Goal: Task Accomplishment & Management: Manage account settings

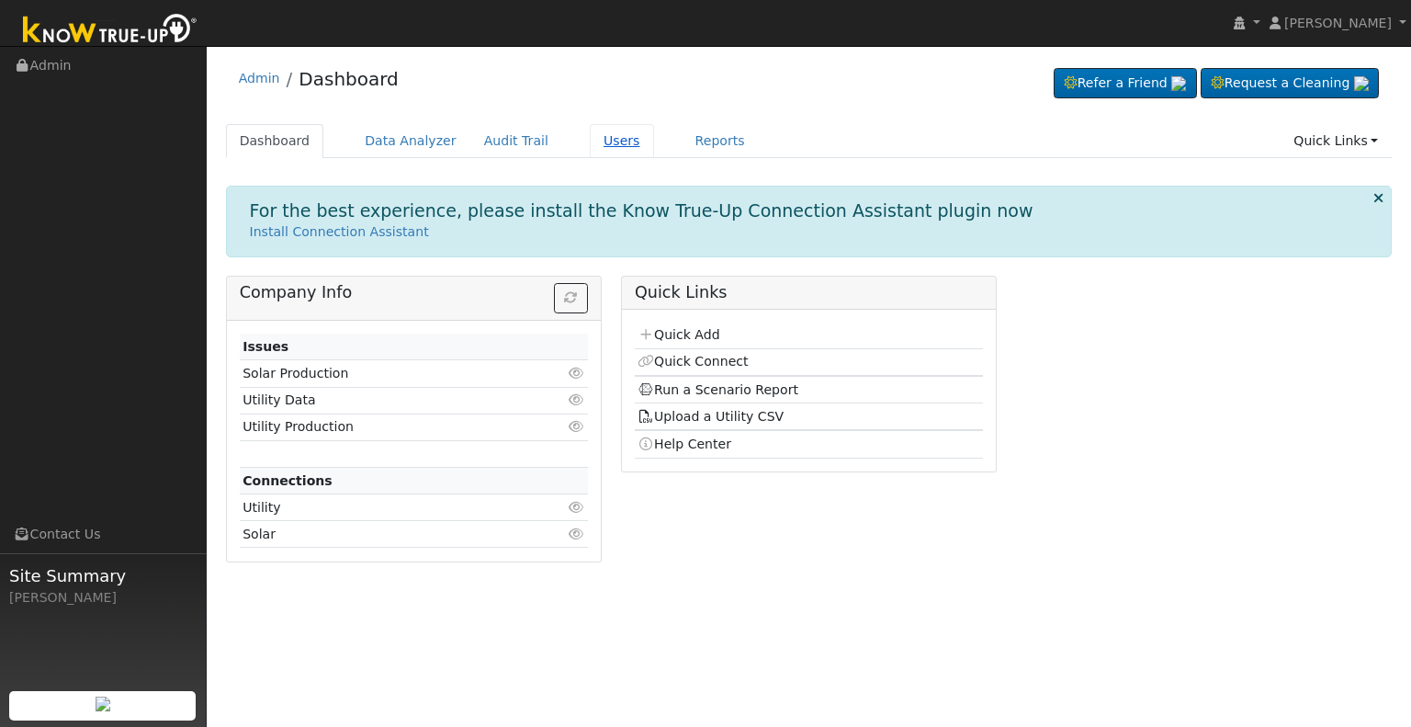
click at [590, 139] on link "Users" at bounding box center [622, 141] width 64 height 34
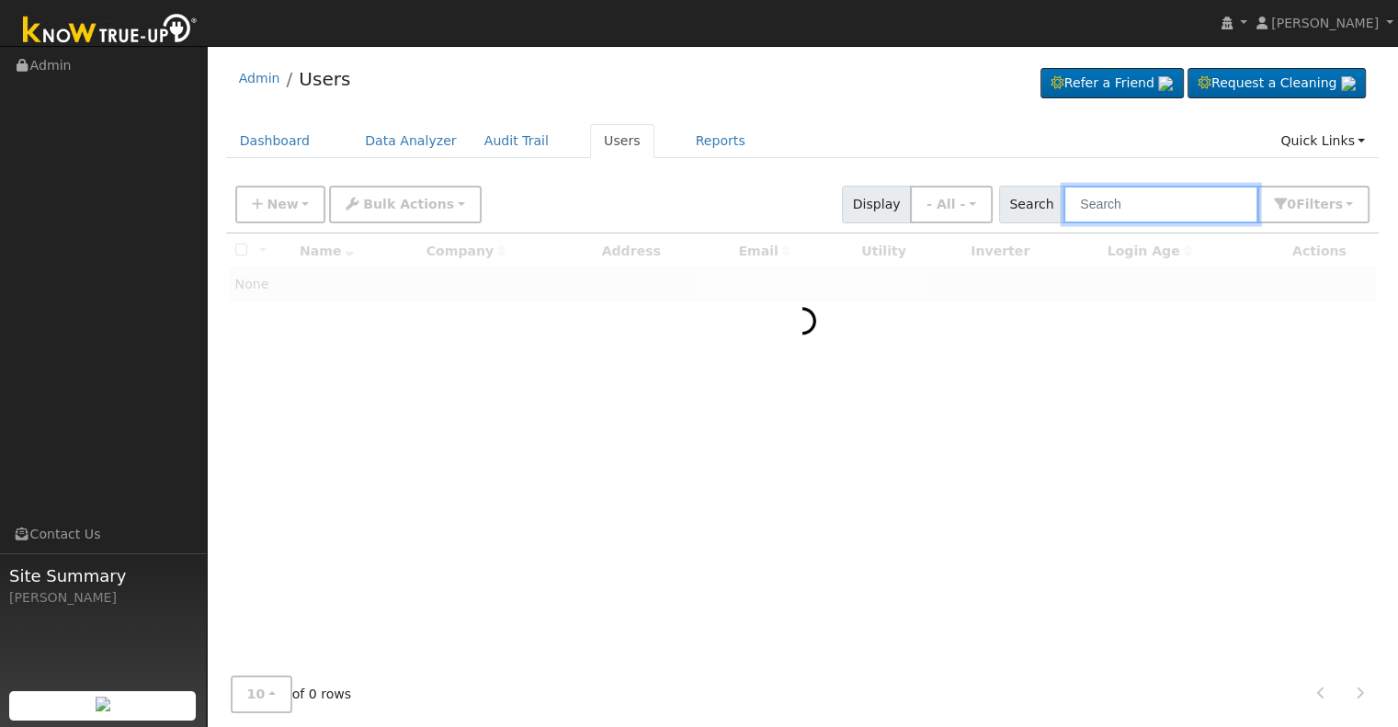
click at [1136, 209] on input "text" at bounding box center [1160, 205] width 195 height 38
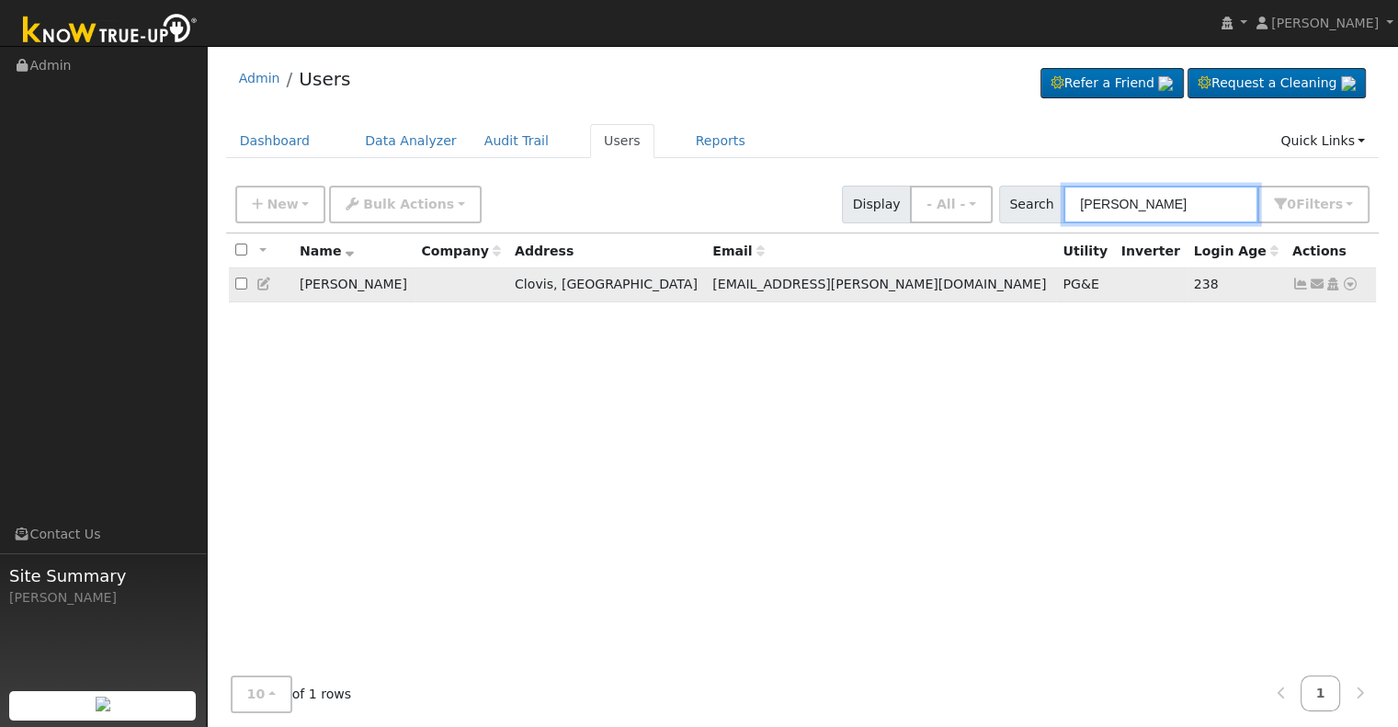
type input "brad parker"
click at [1304, 282] on icon at bounding box center [1300, 283] width 17 height 13
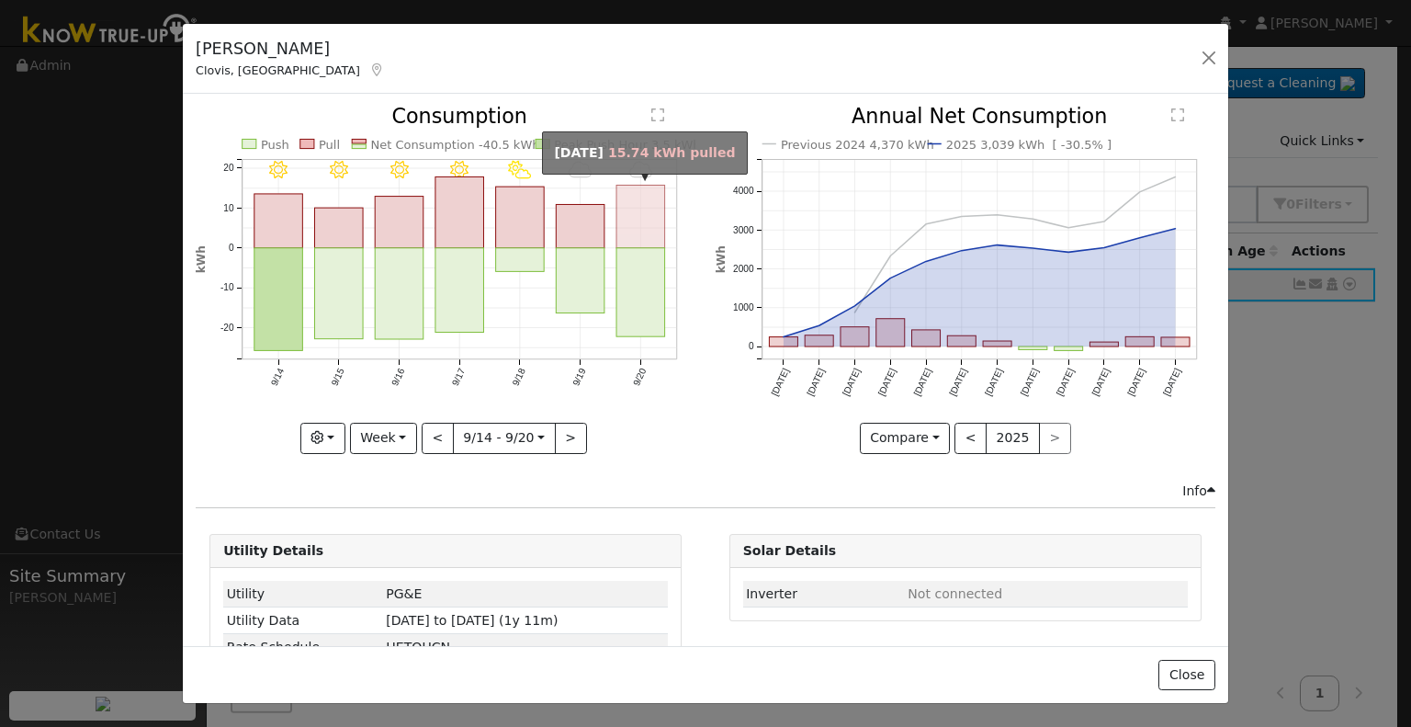
click at [630, 198] on rect "onclick=""" at bounding box center [641, 217] width 49 height 62
type input "2025-09-20"
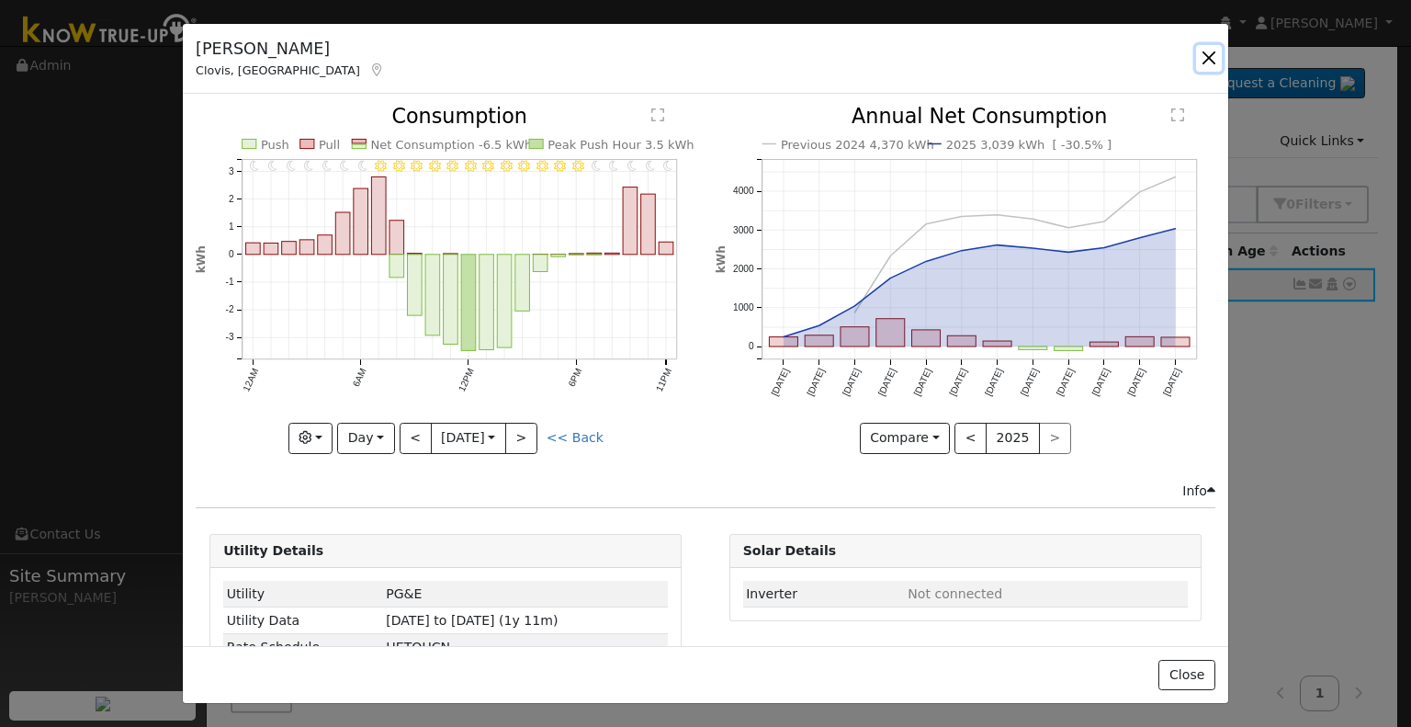
click at [1209, 58] on button "button" at bounding box center [1209, 58] width 26 height 26
